Goal: Task Accomplishment & Management: Manage account settings

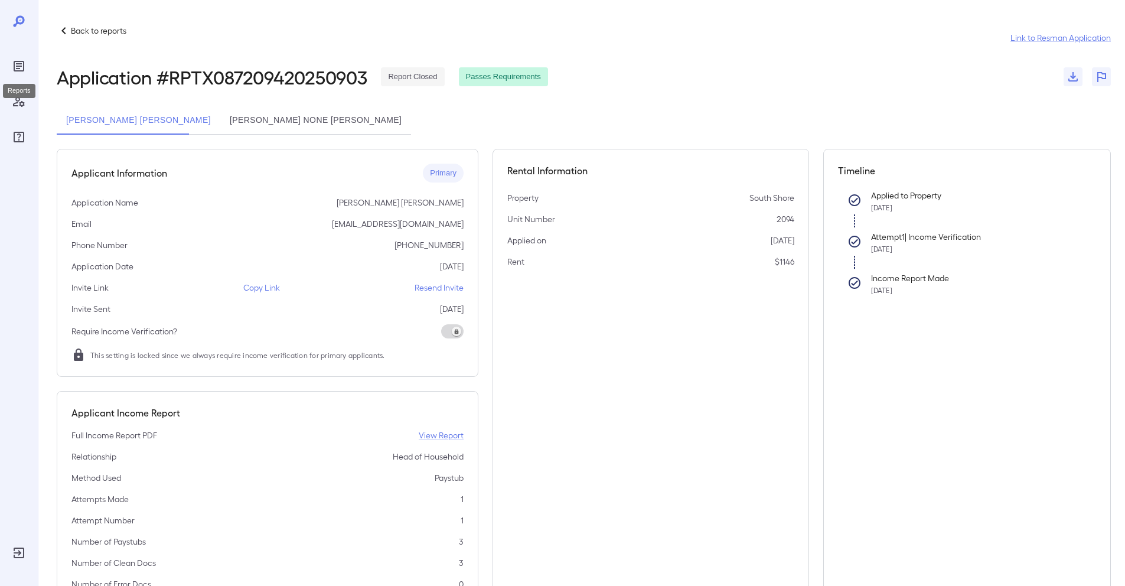
click at [22, 66] on icon "Reports" at bounding box center [19, 66] width 14 height 14
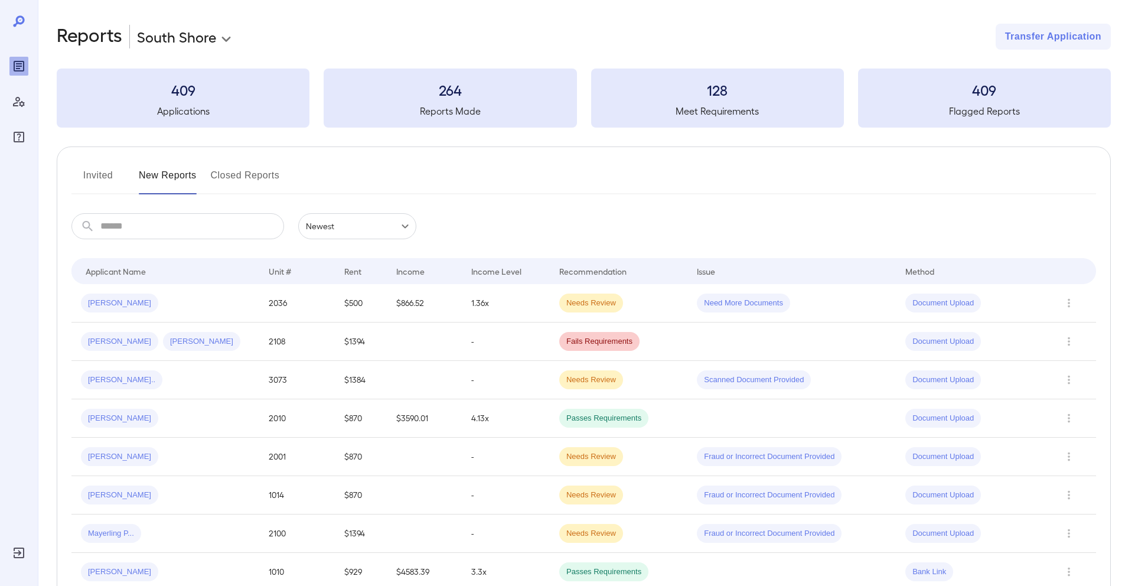
click at [104, 171] on button "Invited" at bounding box center [97, 180] width 53 height 28
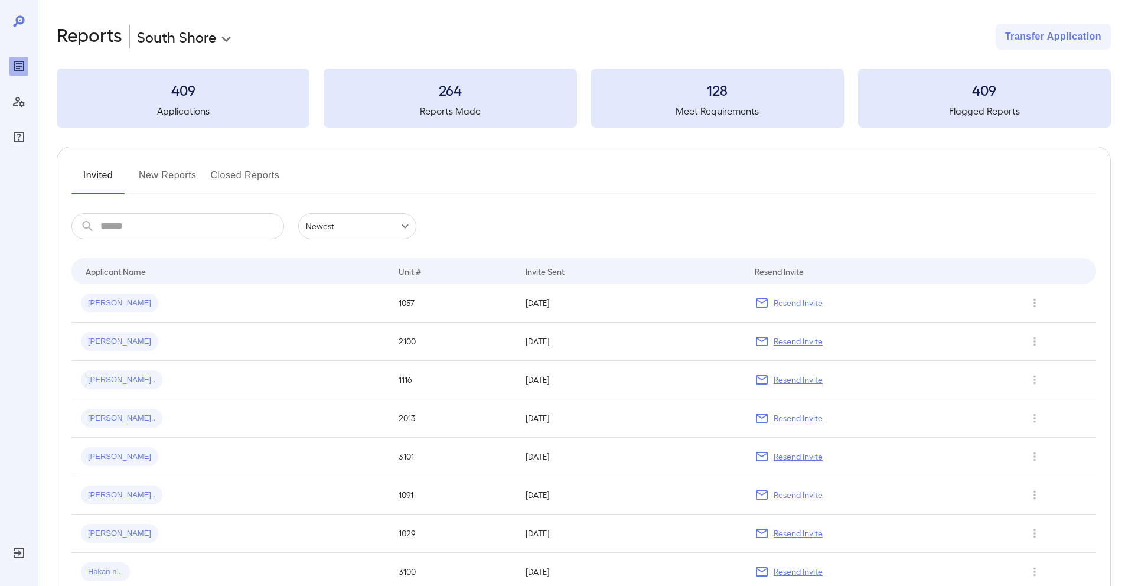
click at [158, 169] on button "New Reports" at bounding box center [168, 180] width 58 height 28
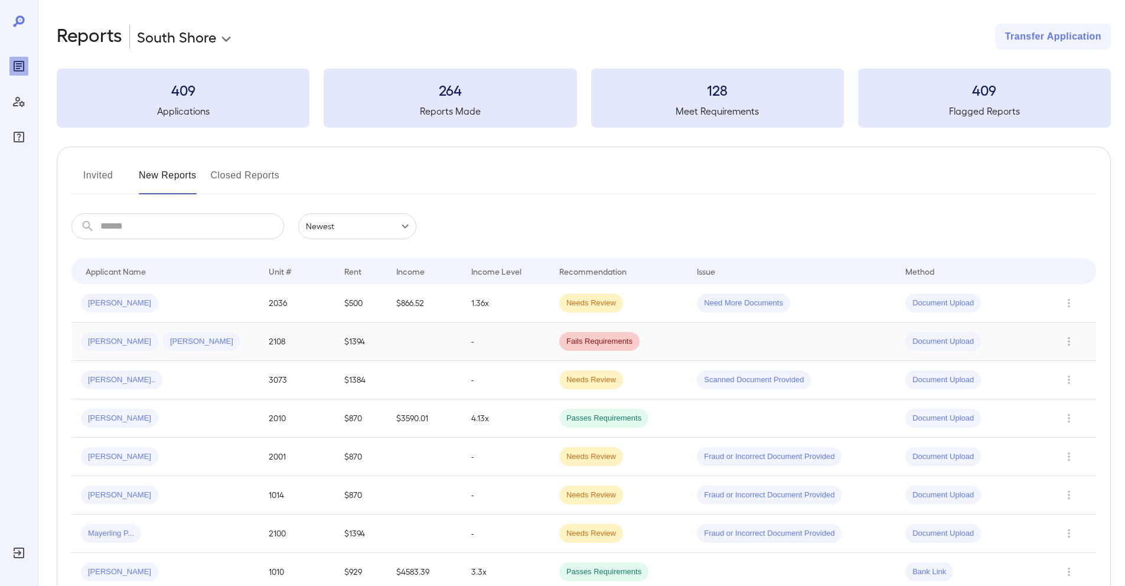
click at [233, 345] on div "[PERSON_NAME] [PERSON_NAME]" at bounding box center [165, 341] width 169 height 19
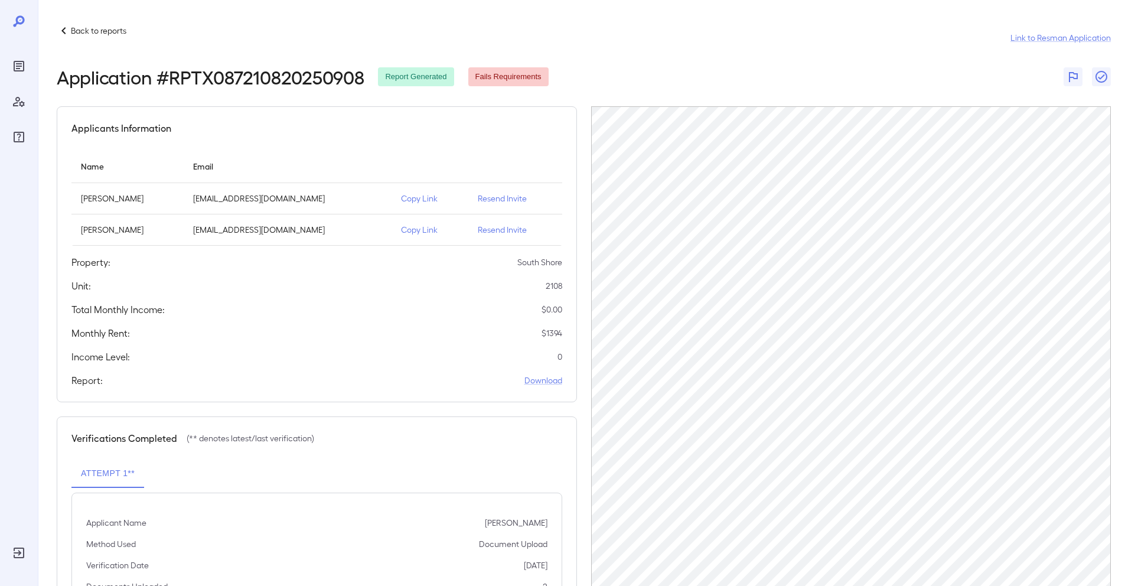
click at [409, 227] on p "Copy Link" at bounding box center [430, 230] width 58 height 12
click at [21, 58] on div "Reports" at bounding box center [18, 66] width 19 height 19
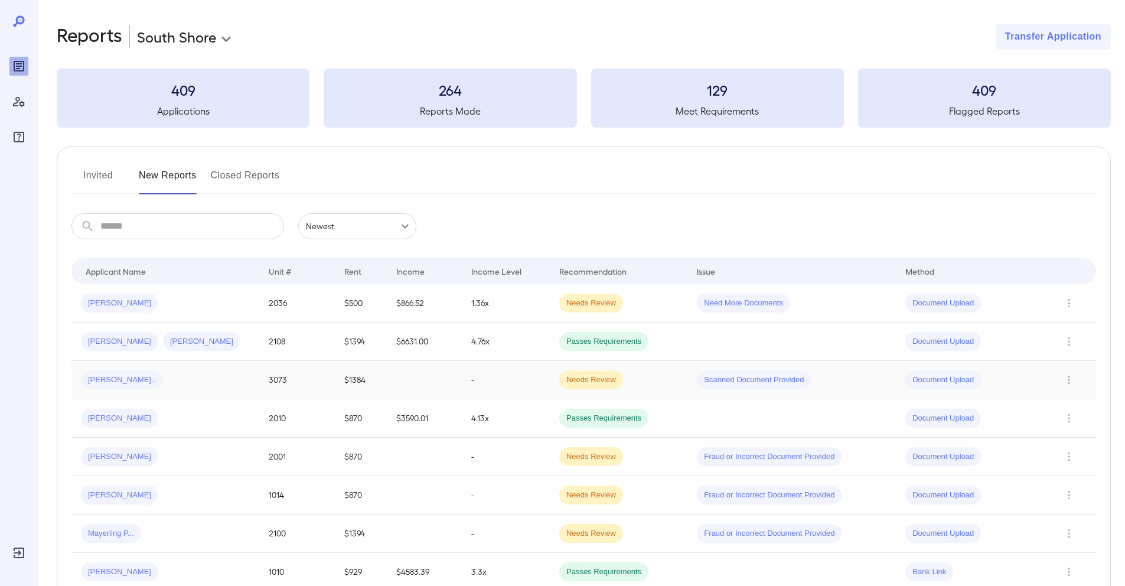
click at [212, 393] on td "[PERSON_NAME].." at bounding box center [165, 380] width 188 height 38
